Goal: Navigation & Orientation: Find specific page/section

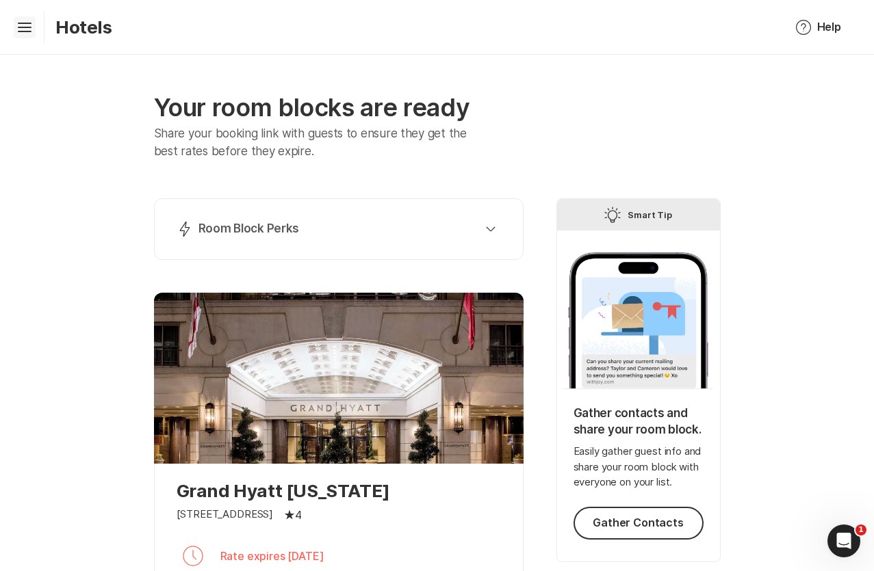
click at [32, 34] on icon "Hamburger" at bounding box center [25, 27] width 22 height 22
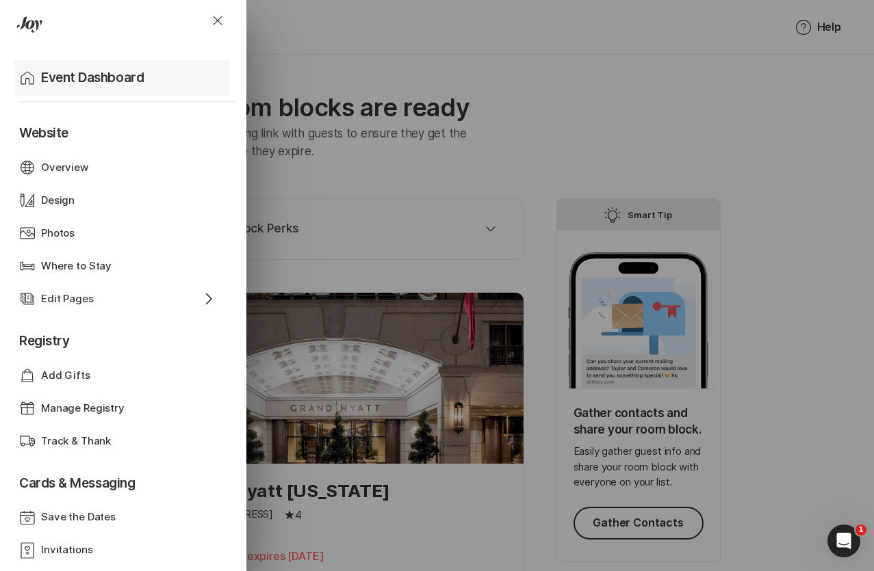
click at [71, 76] on p "Event Dashboard" at bounding box center [92, 77] width 103 height 19
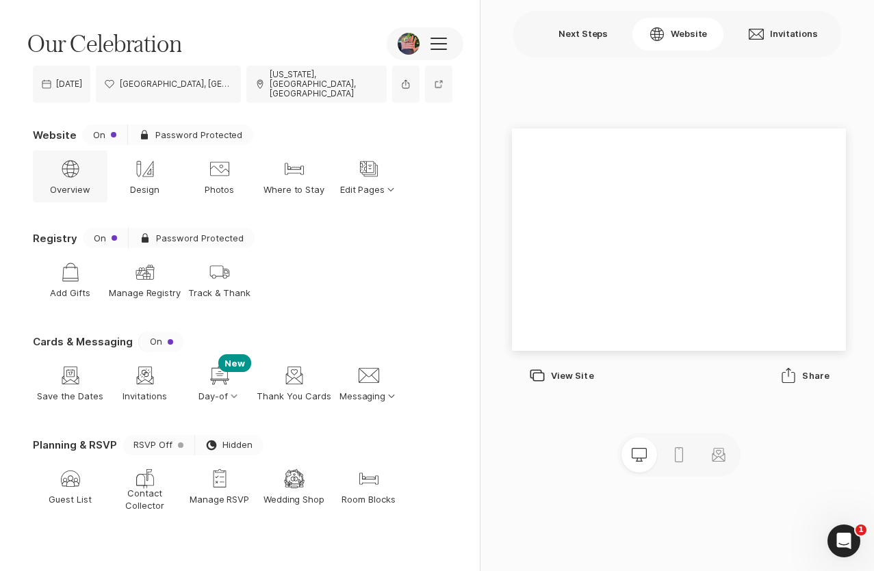
click at [56, 183] on p "Overview" at bounding box center [70, 189] width 40 height 12
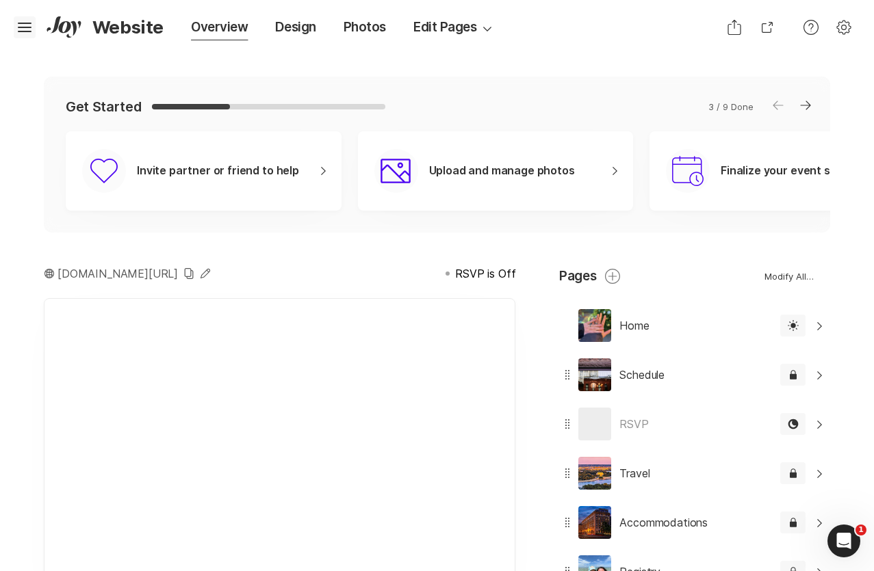
click at [27, 19] on icon "Hamburger" at bounding box center [25, 27] width 22 height 22
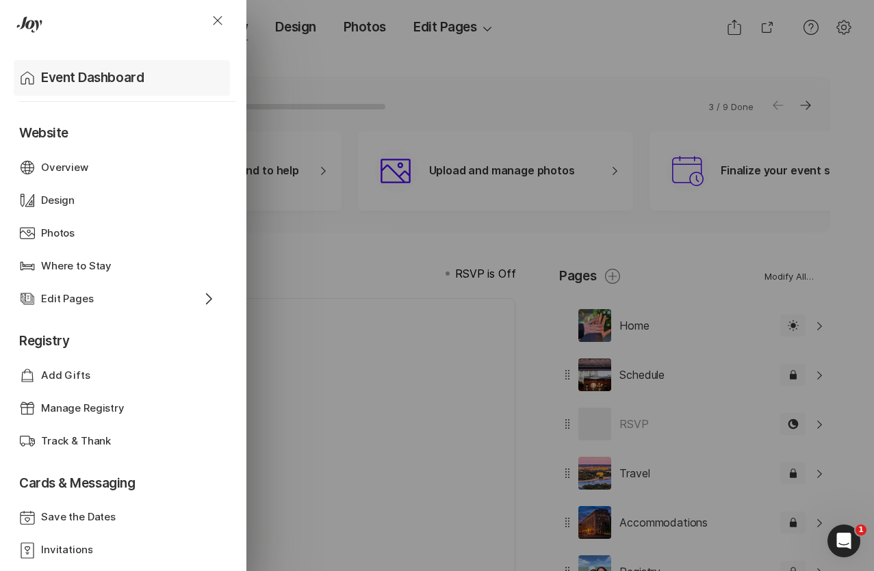
click at [37, 86] on div "Home Event Dashboard" at bounding box center [124, 78] width 211 height 36
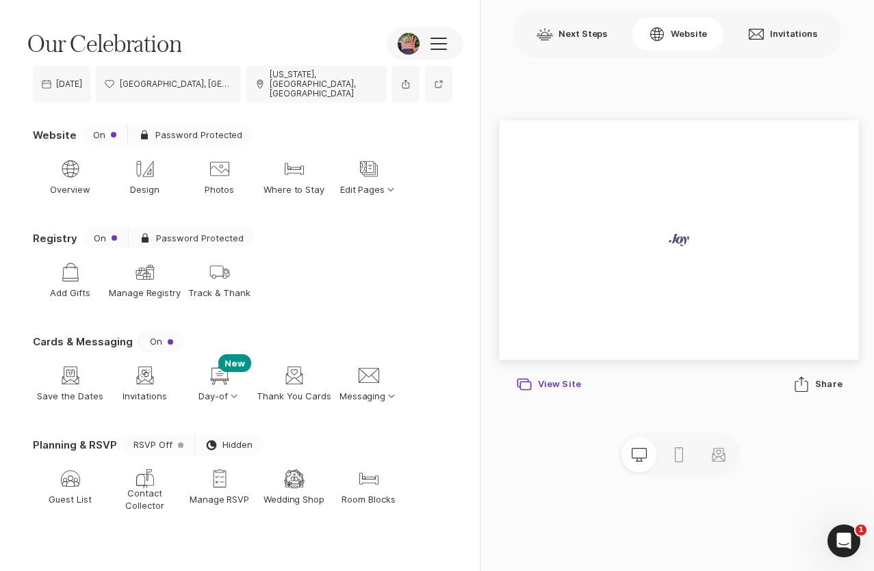
click at [553, 378] on div "New Window View Site" at bounding box center [548, 384] width 65 height 16
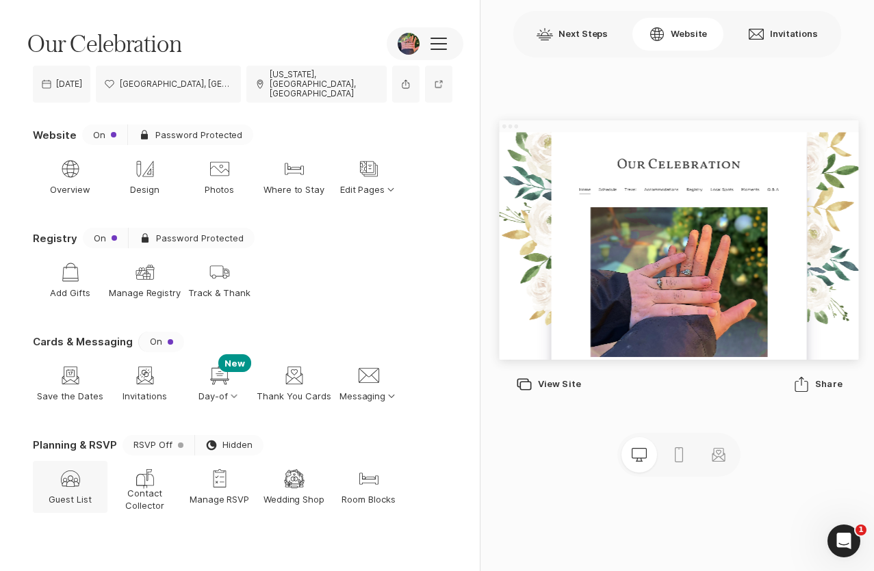
click at [67, 493] on p "Guest List" at bounding box center [70, 499] width 43 height 12
